Goal: Task Accomplishment & Management: Use online tool/utility

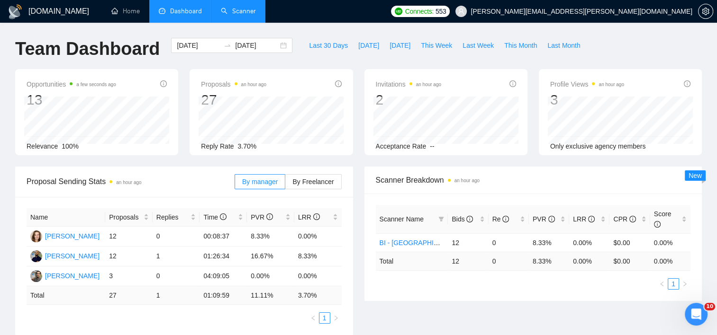
click at [247, 10] on link "Scanner" at bounding box center [238, 11] width 35 height 8
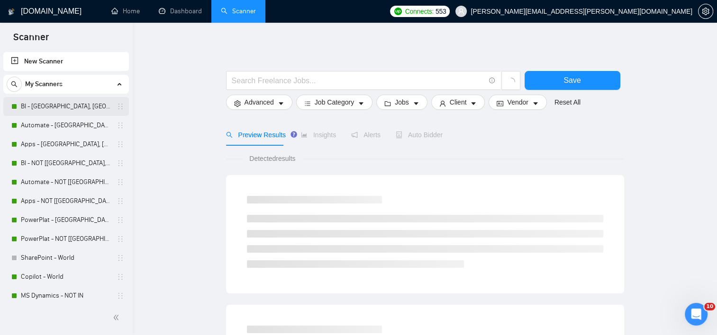
click at [44, 108] on link "BI - [GEOGRAPHIC_DATA], [GEOGRAPHIC_DATA], [GEOGRAPHIC_DATA]" at bounding box center [66, 106] width 90 height 19
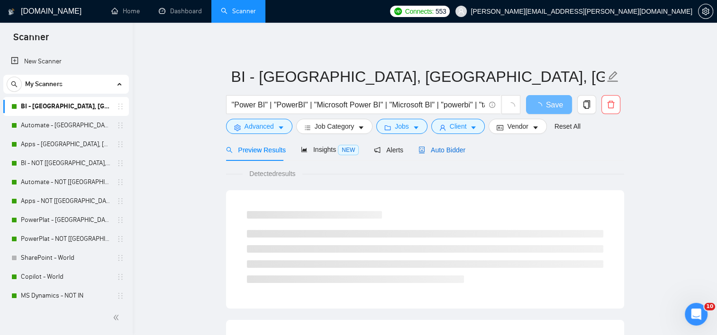
click at [418, 153] on icon "robot" at bounding box center [421, 150] width 7 height 7
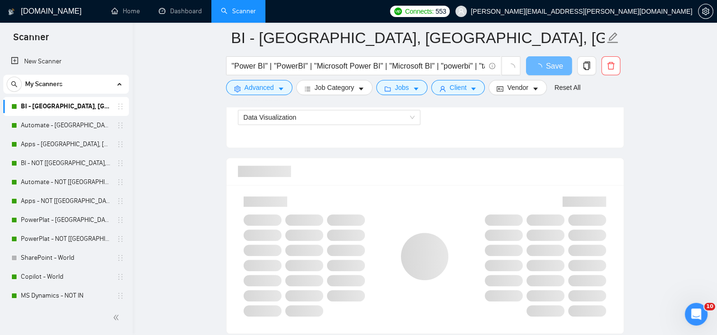
scroll to position [569, 0]
click at [337, 121] on span "Data Visualization" at bounding box center [329, 116] width 171 height 14
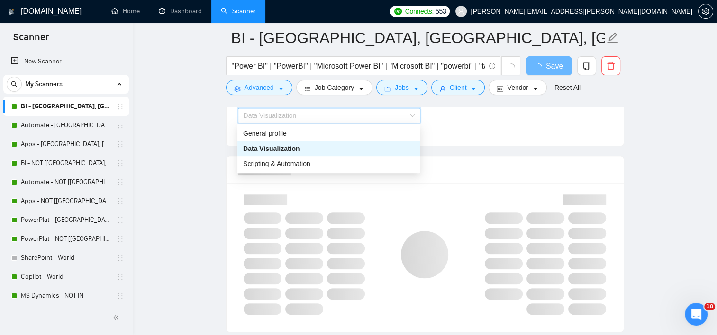
click at [337, 119] on span "Data Visualization" at bounding box center [329, 116] width 171 height 14
